Goal: Find specific page/section: Find specific page/section

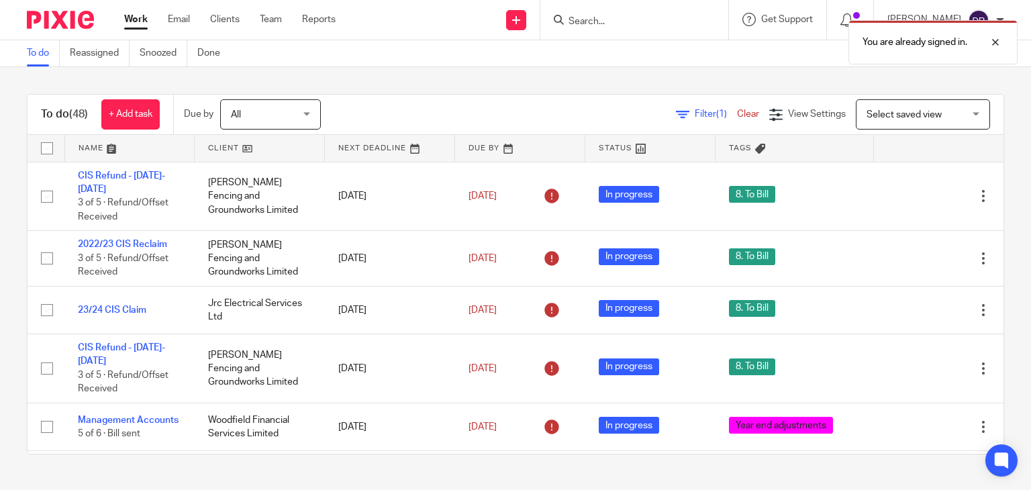
click at [608, 20] on div "You are already signed in." at bounding box center [766, 38] width 502 height 51
click at [600, 16] on input "Search" at bounding box center [627, 22] width 121 height 12
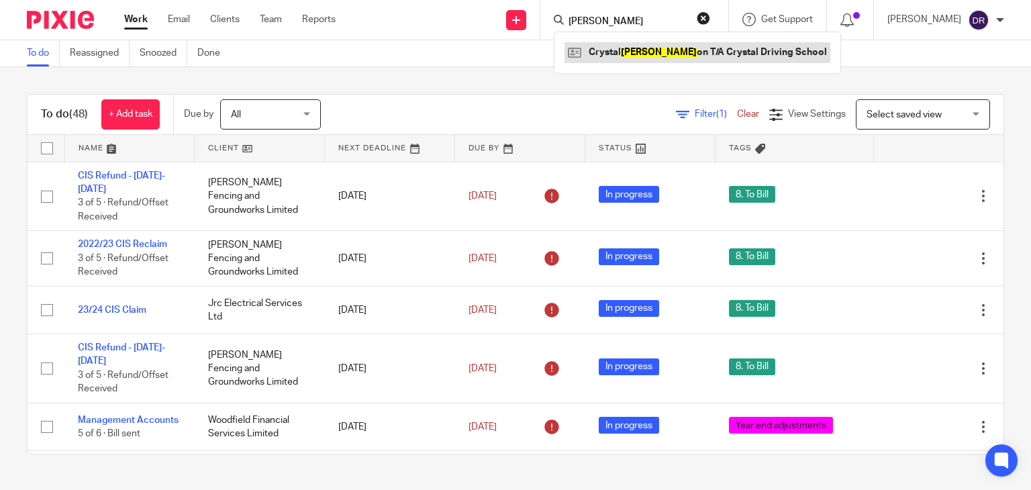
type input "dix"
click at [680, 57] on link at bounding box center [697, 52] width 266 height 20
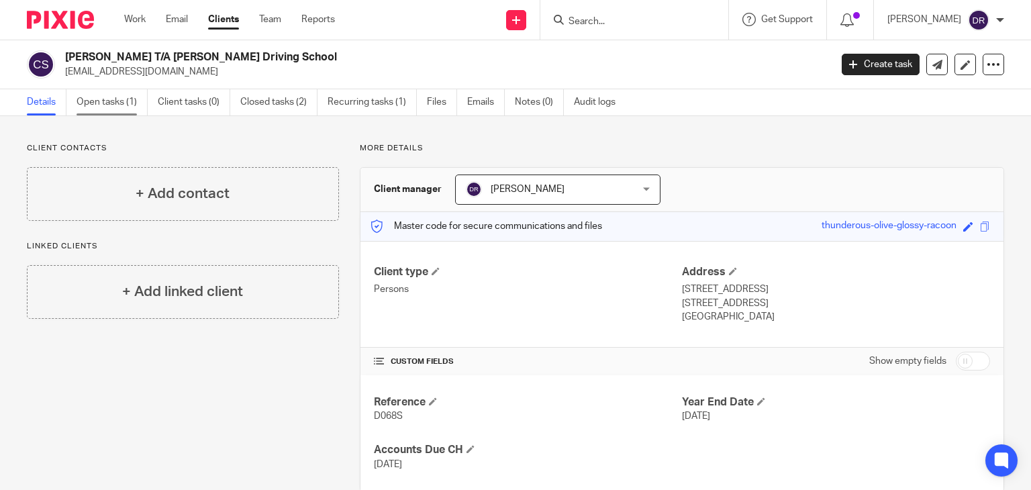
click at [117, 108] on link "Open tasks (1)" at bounding box center [111, 102] width 71 height 26
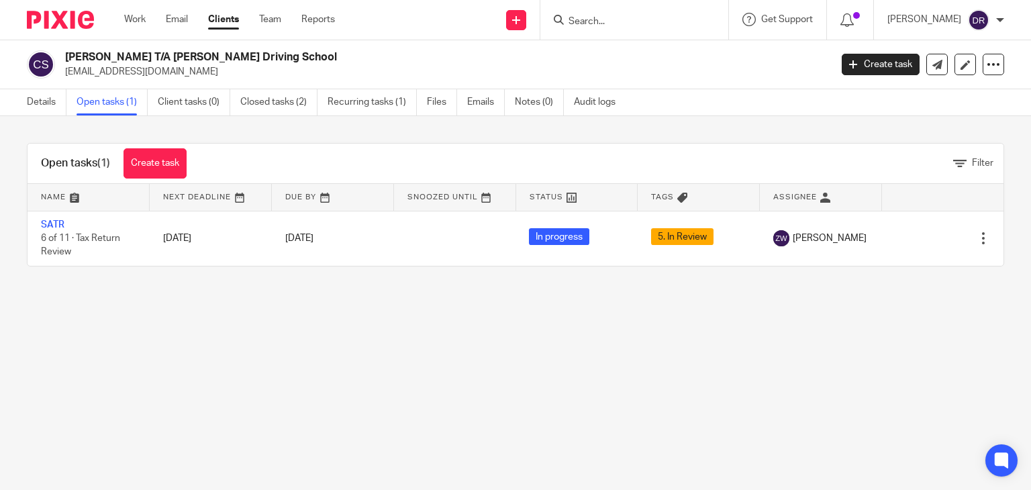
click at [55, 17] on img at bounding box center [60, 20] width 67 height 18
